Goal: Task Accomplishment & Management: Manage account settings

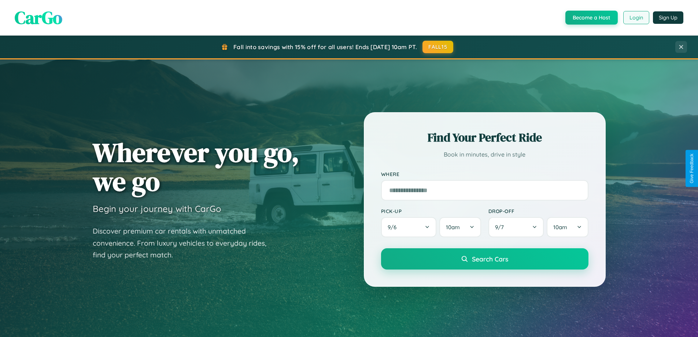
click at [636, 18] on button "Login" at bounding box center [637, 17] width 26 height 13
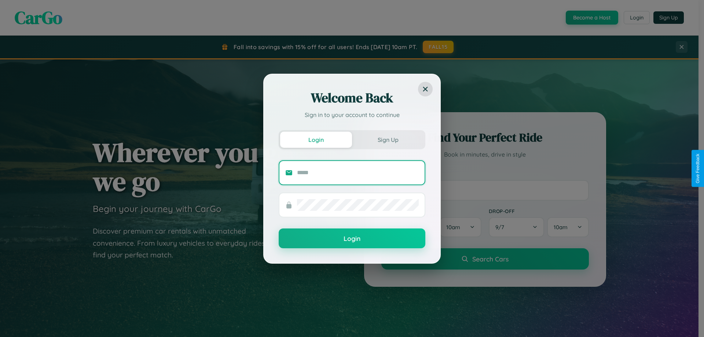
click at [358, 172] on input "text" at bounding box center [358, 173] width 122 height 12
type input "**********"
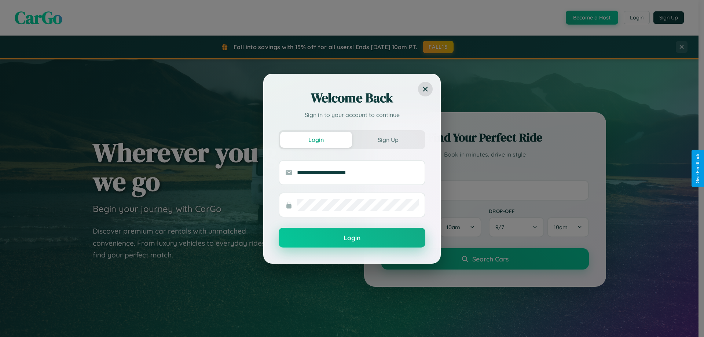
click at [352, 238] on button "Login" at bounding box center [352, 238] width 147 height 20
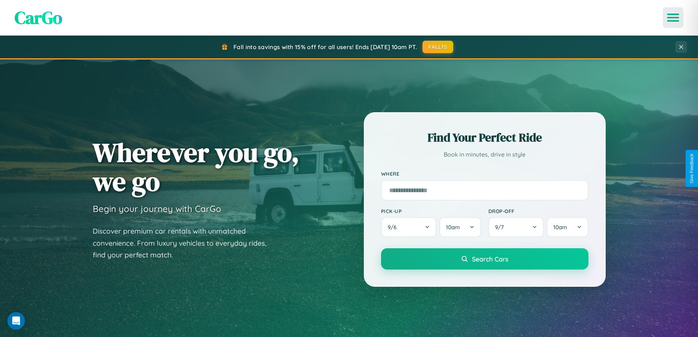
click at [673, 18] on icon "Open menu" at bounding box center [673, 17] width 11 height 7
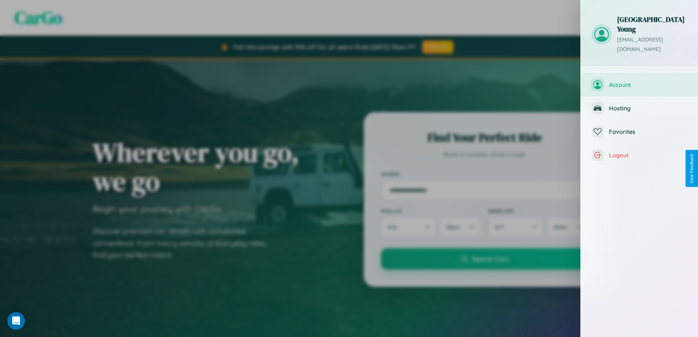
click at [640, 81] on span "Account" at bounding box center [648, 84] width 78 height 7
